Goal: Transaction & Acquisition: Purchase product/service

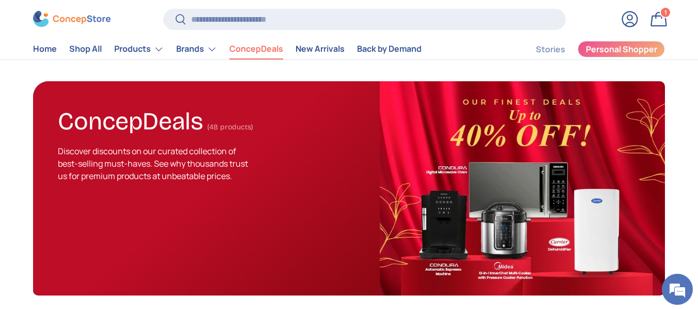
click at [652, 19] on link "Bag 1 1 item" at bounding box center [659, 19] width 23 height 23
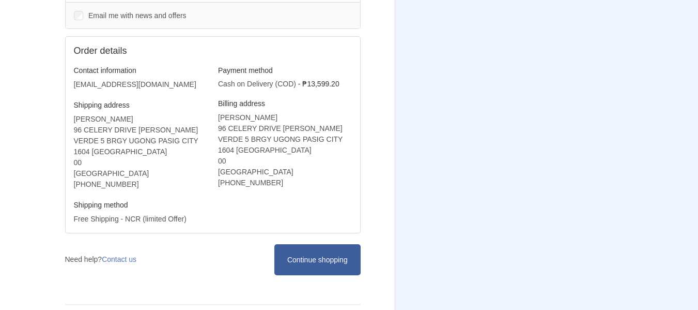
click at [325, 255] on span "Continue shopping" at bounding box center [317, 259] width 60 height 8
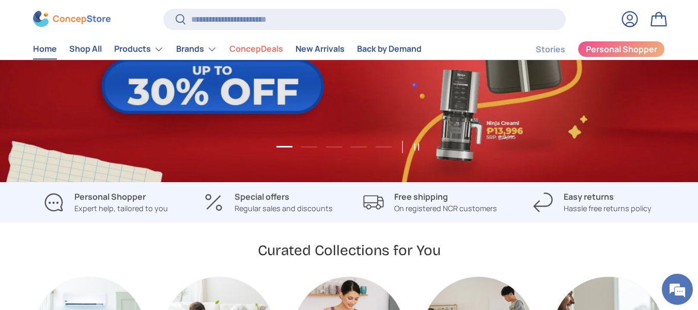
scroll to position [258, 0]
